Goal: Transaction & Acquisition: Download file/media

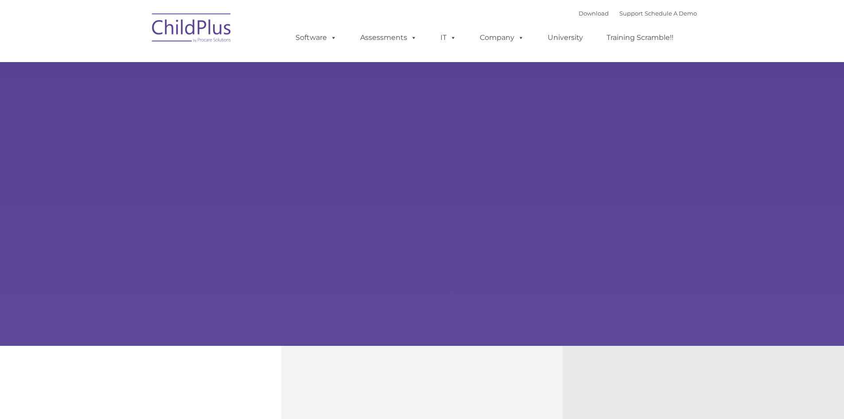
type input ""
select select "MEDIUM"
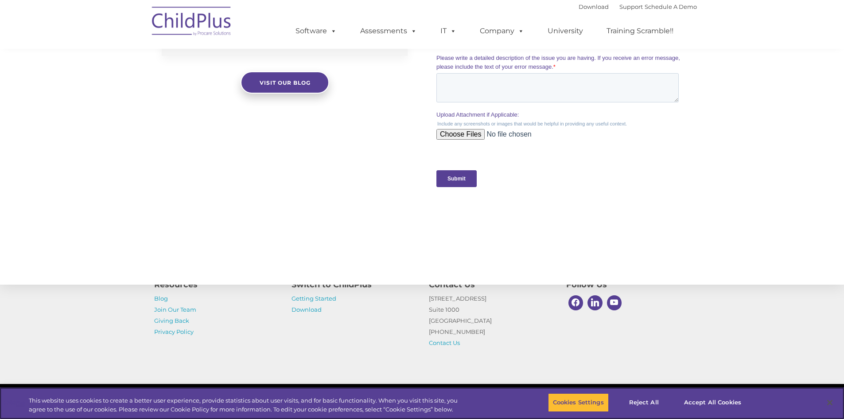
scroll to position [854, 0]
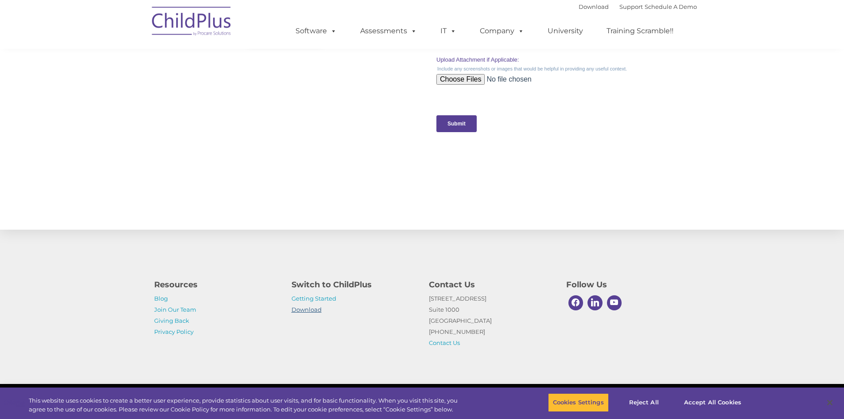
click at [319, 308] on link "Download" at bounding box center [307, 309] width 30 height 7
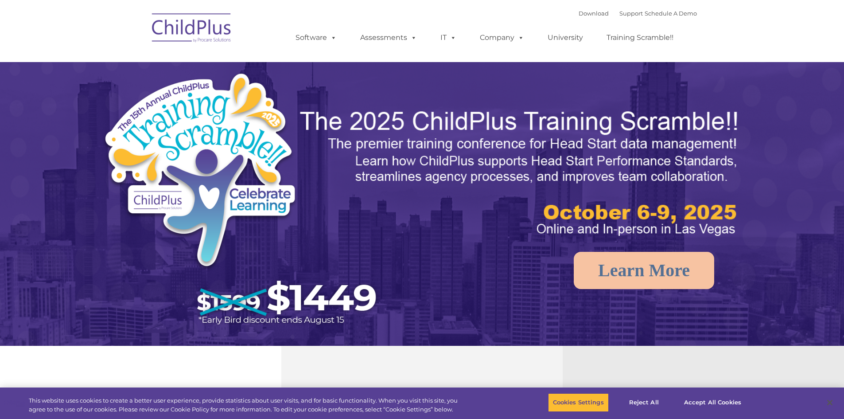
select select "MEDIUM"
click at [579, 12] on link "Download" at bounding box center [594, 13] width 30 height 7
